Goal: Obtain resource: Download file/media

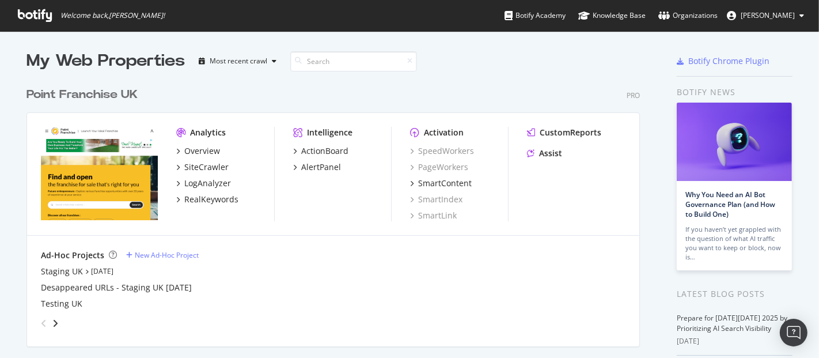
scroll to position [200, 0]
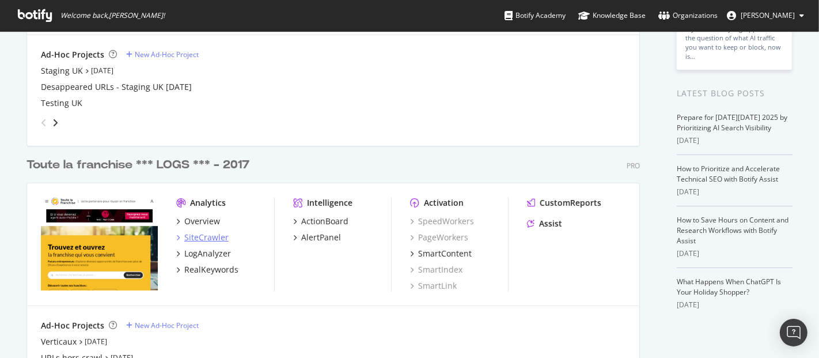
click at [199, 236] on div "SiteCrawler" at bounding box center [206, 237] width 44 height 12
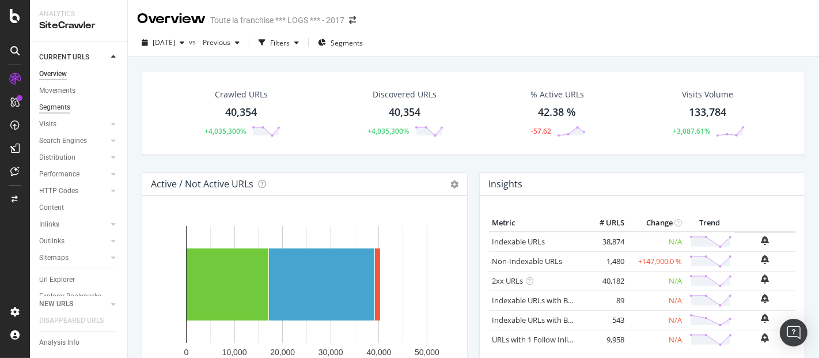
click at [58, 106] on div "Segments" at bounding box center [54, 107] width 31 height 12
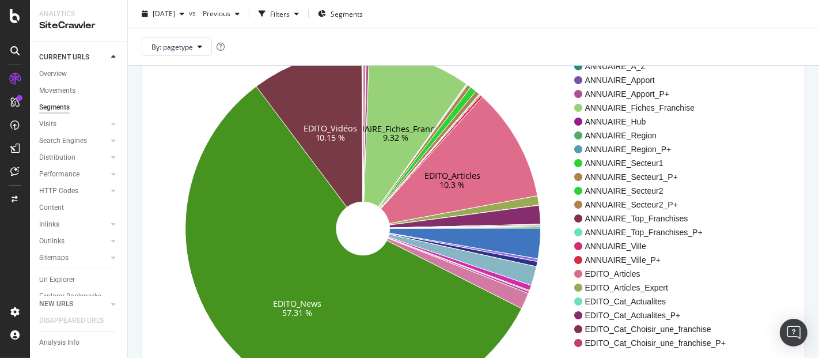
scroll to position [102, 0]
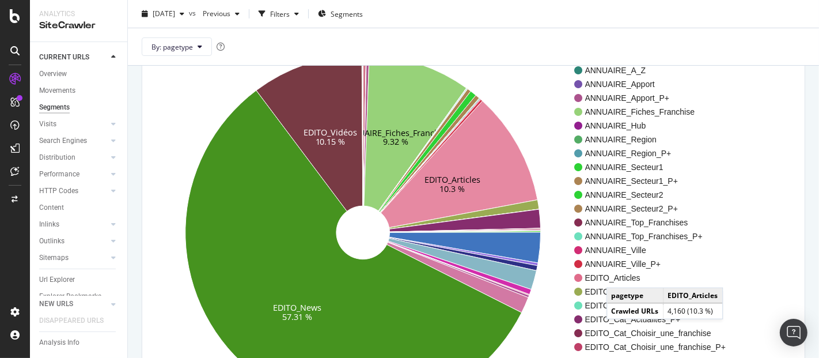
click at [618, 275] on span "EDITO_Articles" at bounding box center [655, 278] width 141 height 12
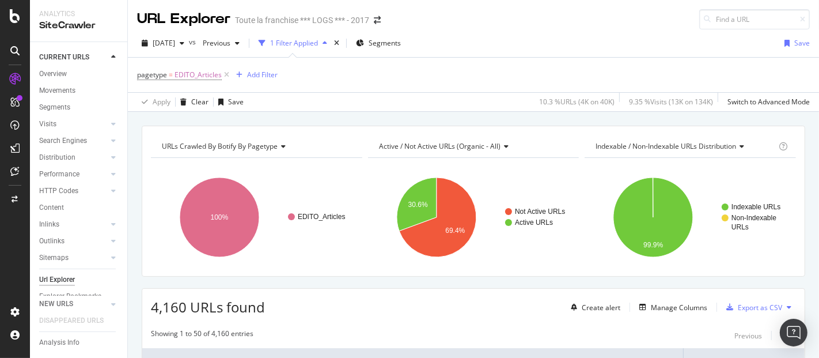
click at [69, 275] on div "Url Explorer" at bounding box center [57, 279] width 36 height 12
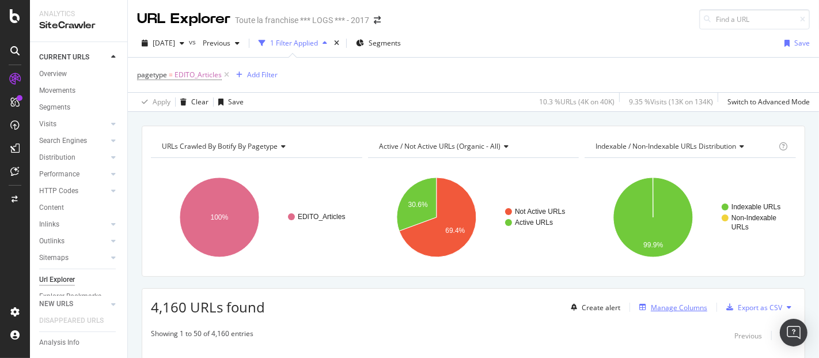
click at [654, 309] on div "Manage Columns" at bounding box center [679, 307] width 56 height 10
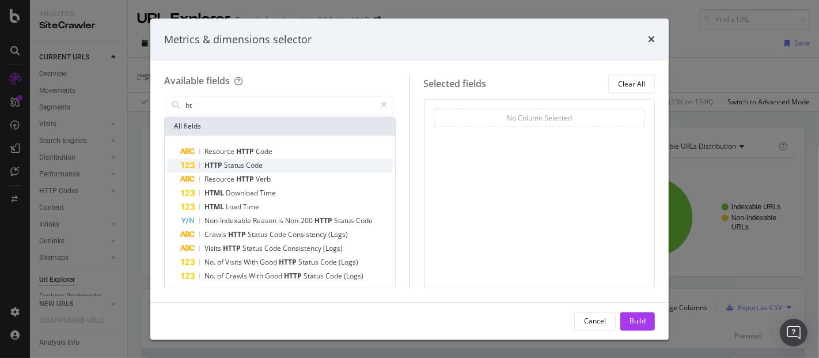
click at [270, 161] on div "HTTP Status Code" at bounding box center [287, 166] width 212 height 14
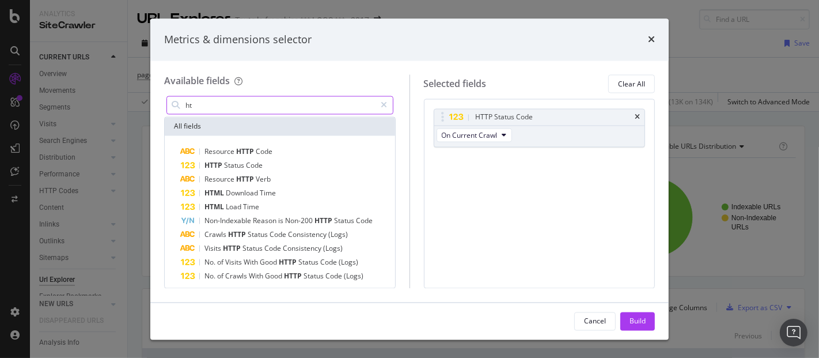
click at [268, 107] on input "ht" at bounding box center [280, 105] width 192 height 17
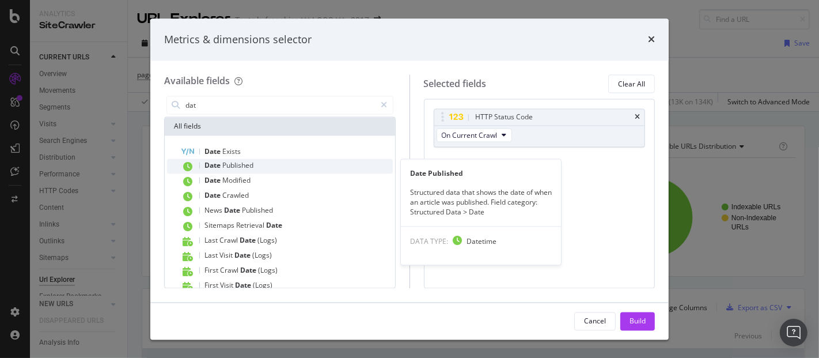
click at [246, 165] on span "Published" at bounding box center [237, 166] width 31 height 10
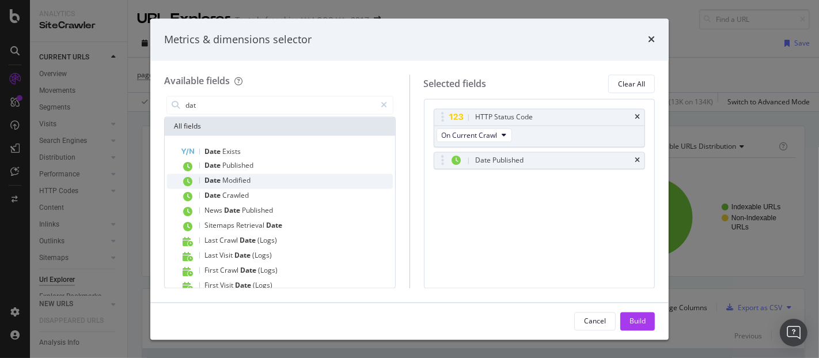
click at [243, 183] on span "Modified" at bounding box center [236, 181] width 28 height 10
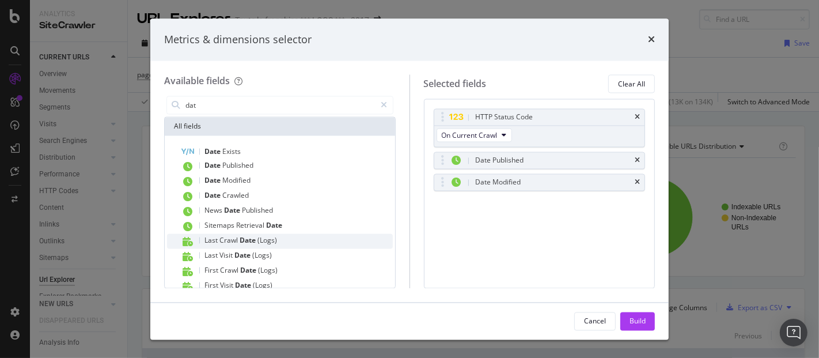
click at [239, 240] on span "Date" at bounding box center [248, 240] width 18 height 10
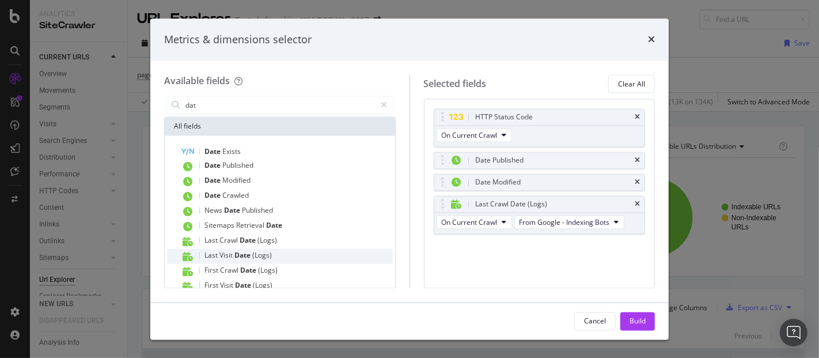
click at [238, 250] on span "Date" at bounding box center [243, 255] width 18 height 10
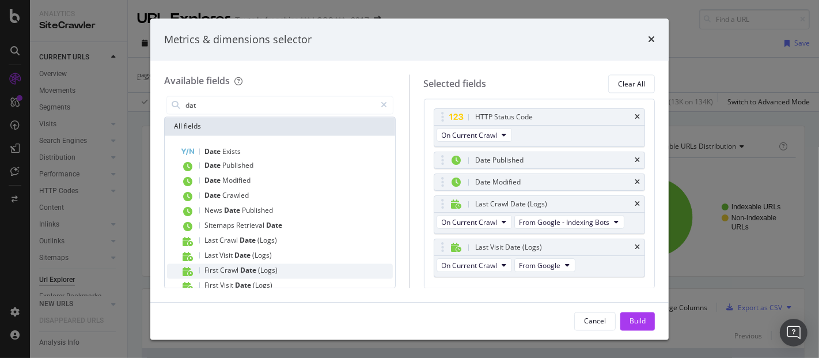
click at [237, 267] on span "Crawl" at bounding box center [230, 270] width 20 height 10
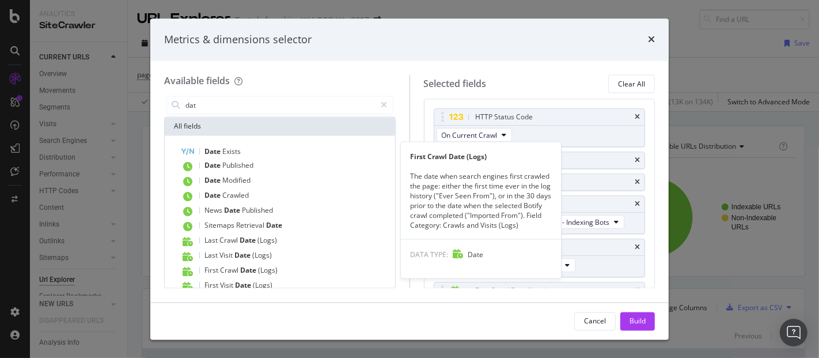
scroll to position [31, 0]
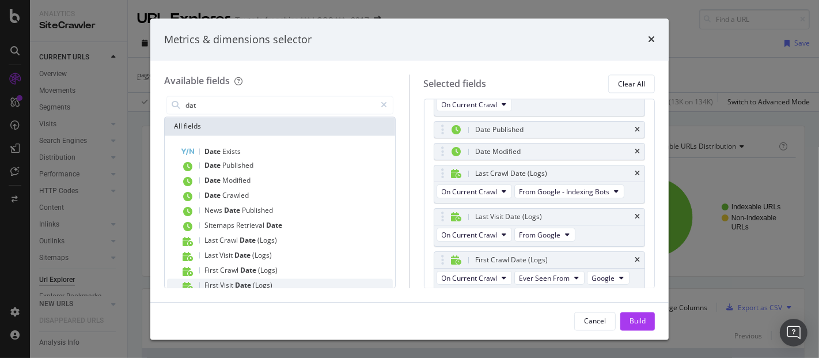
click at [237, 284] on span "Date" at bounding box center [244, 285] width 18 height 10
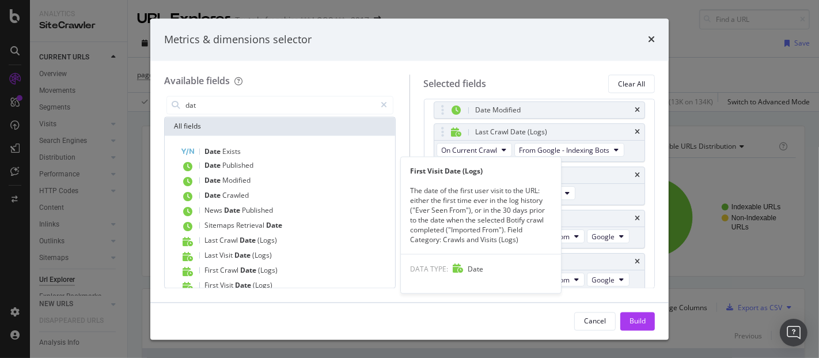
scroll to position [73, 0]
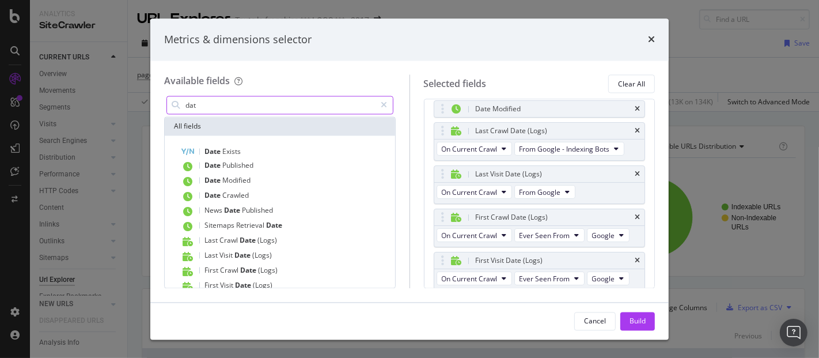
click at [285, 109] on input "dat" at bounding box center [280, 105] width 192 height 17
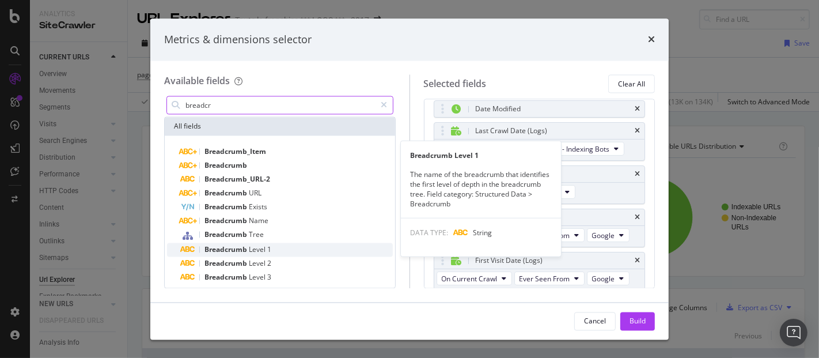
type input "breadcr"
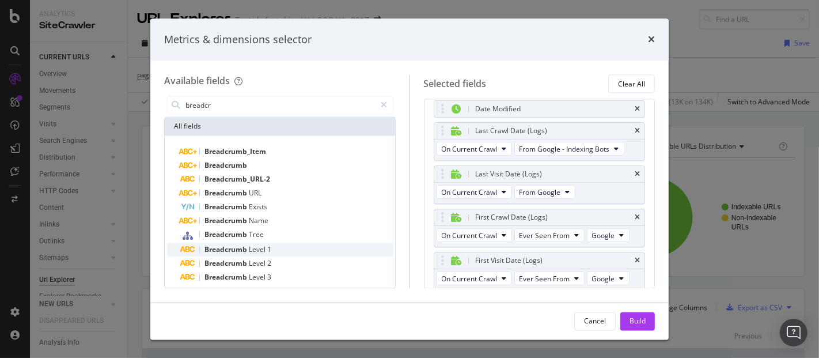
click at [268, 250] on span "1" at bounding box center [269, 250] width 4 height 10
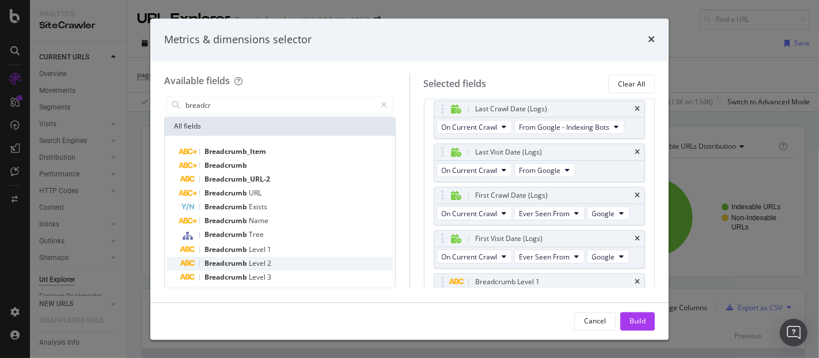
click at [268, 259] on span "2" at bounding box center [269, 263] width 4 height 10
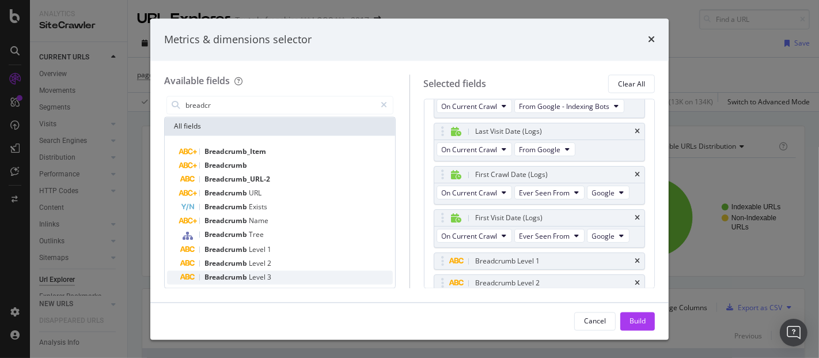
click at [272, 271] on div "Breadcrumb Level 3" at bounding box center [287, 278] width 212 height 14
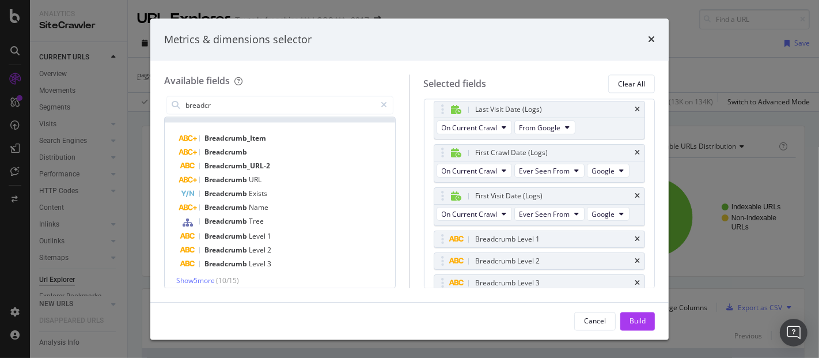
scroll to position [20, 0]
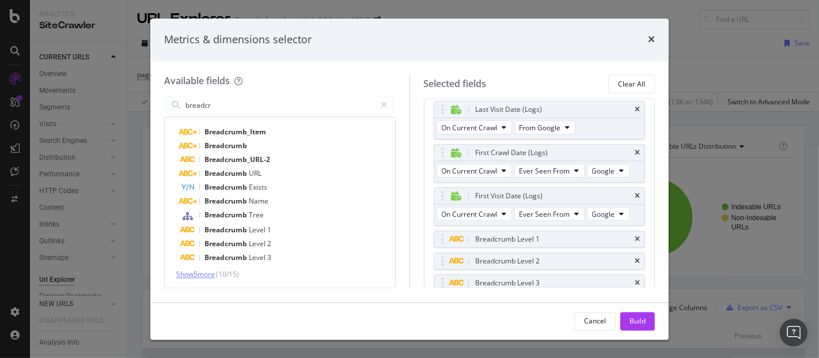
click at [207, 277] on span "Show 5 more" at bounding box center [195, 274] width 39 height 10
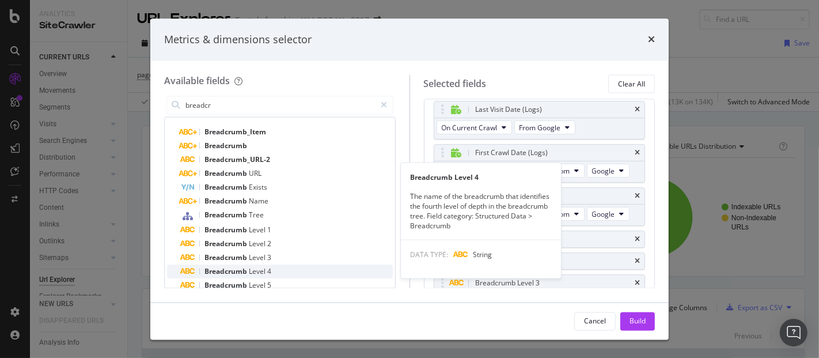
click at [252, 272] on span "Level" at bounding box center [258, 272] width 18 height 10
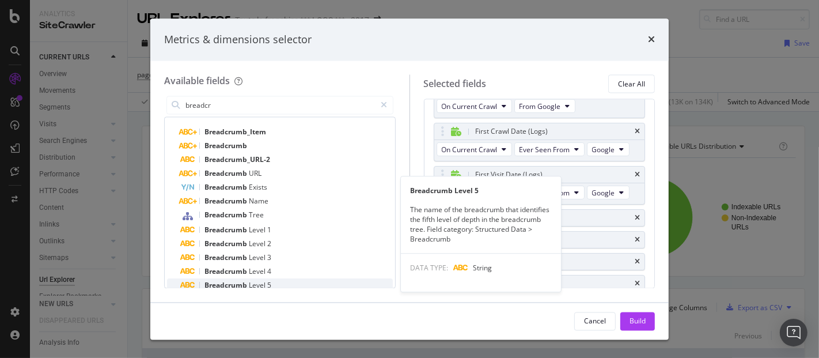
click at [254, 282] on span "Level" at bounding box center [258, 285] width 18 height 10
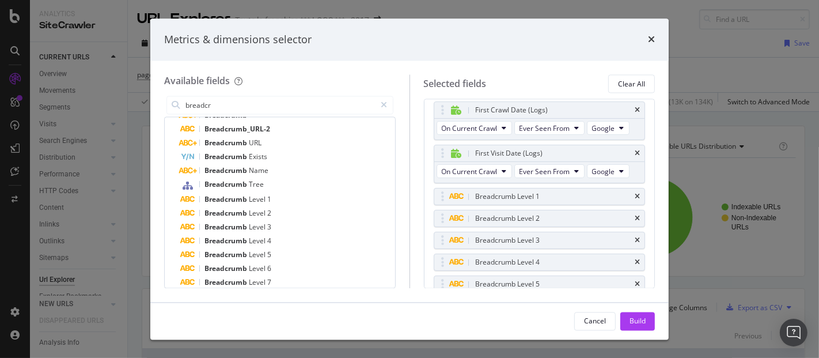
scroll to position [54, 0]
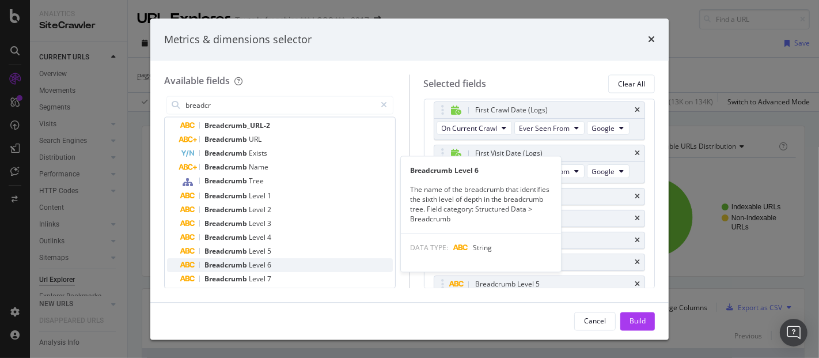
click at [283, 261] on div "Breadcrumb Level 6" at bounding box center [287, 265] width 212 height 14
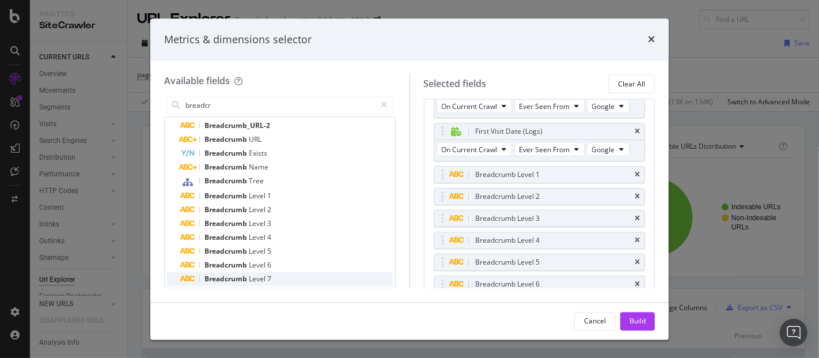
click at [275, 278] on div "Breadcrumb Level 7" at bounding box center [287, 279] width 212 height 14
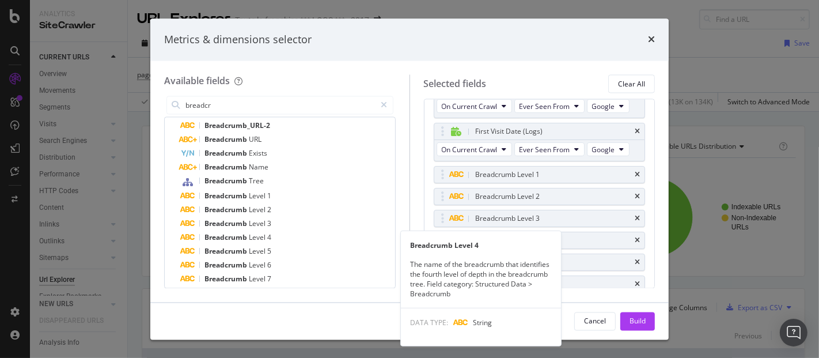
scroll to position [224, 0]
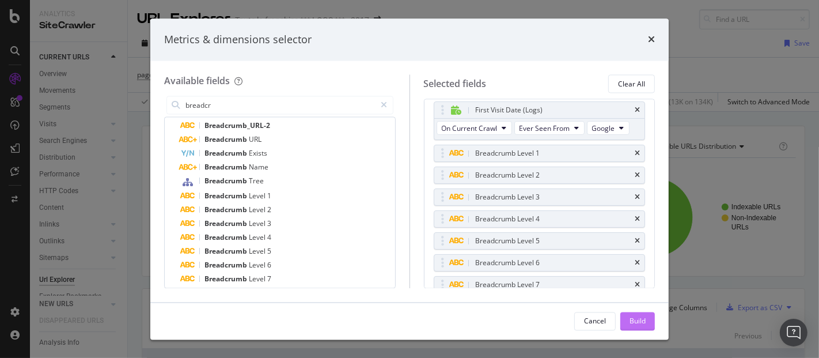
click at [629, 324] on div "Build" at bounding box center [637, 320] width 16 height 10
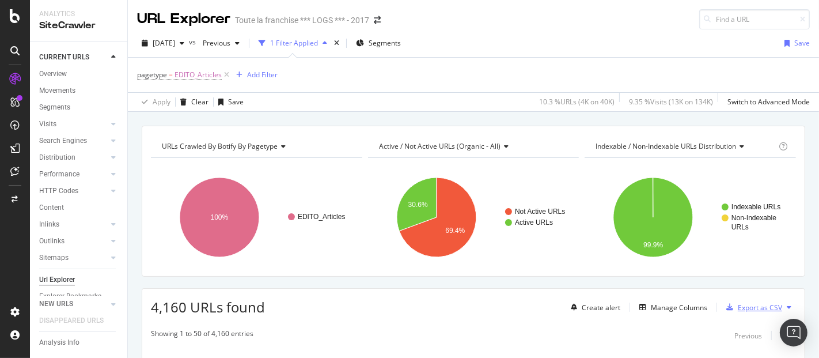
click at [743, 298] on div "Export as CSV" at bounding box center [751, 306] width 60 height 17
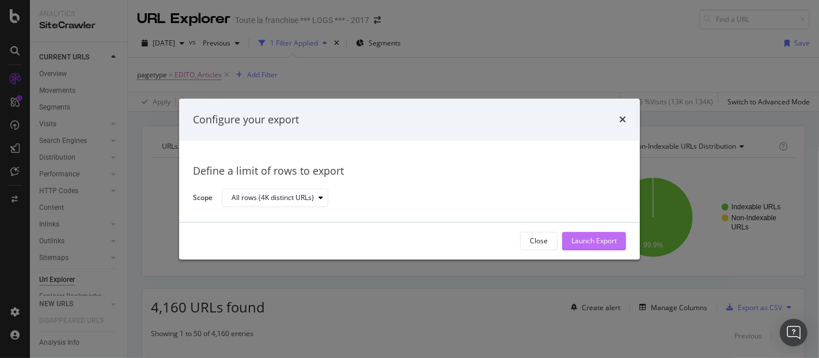
click at [602, 231] on button "Launch Export" at bounding box center [594, 240] width 64 height 18
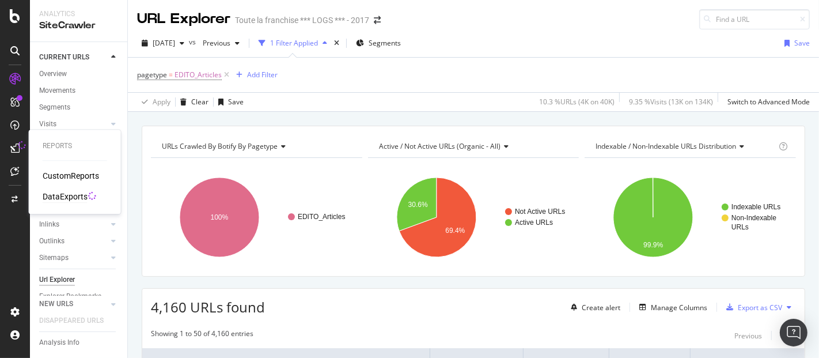
click at [58, 196] on div "DataExports" at bounding box center [65, 197] width 45 height 12
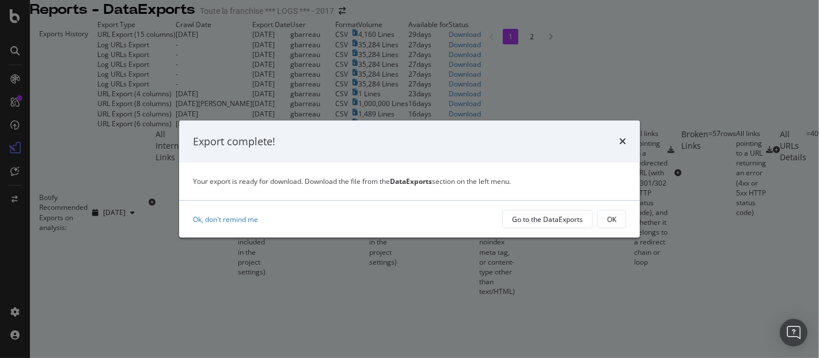
click at [625, 134] on div "times" at bounding box center [622, 141] width 7 height 15
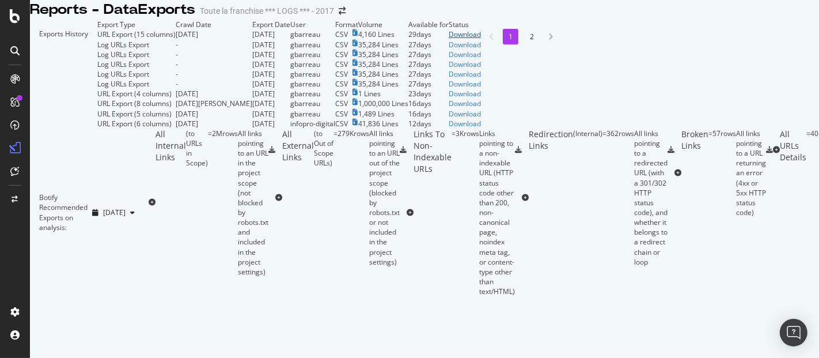
click at [481, 39] on div "Download" at bounding box center [464, 34] width 32 height 10
